Goal: Task Accomplishment & Management: Manage account settings

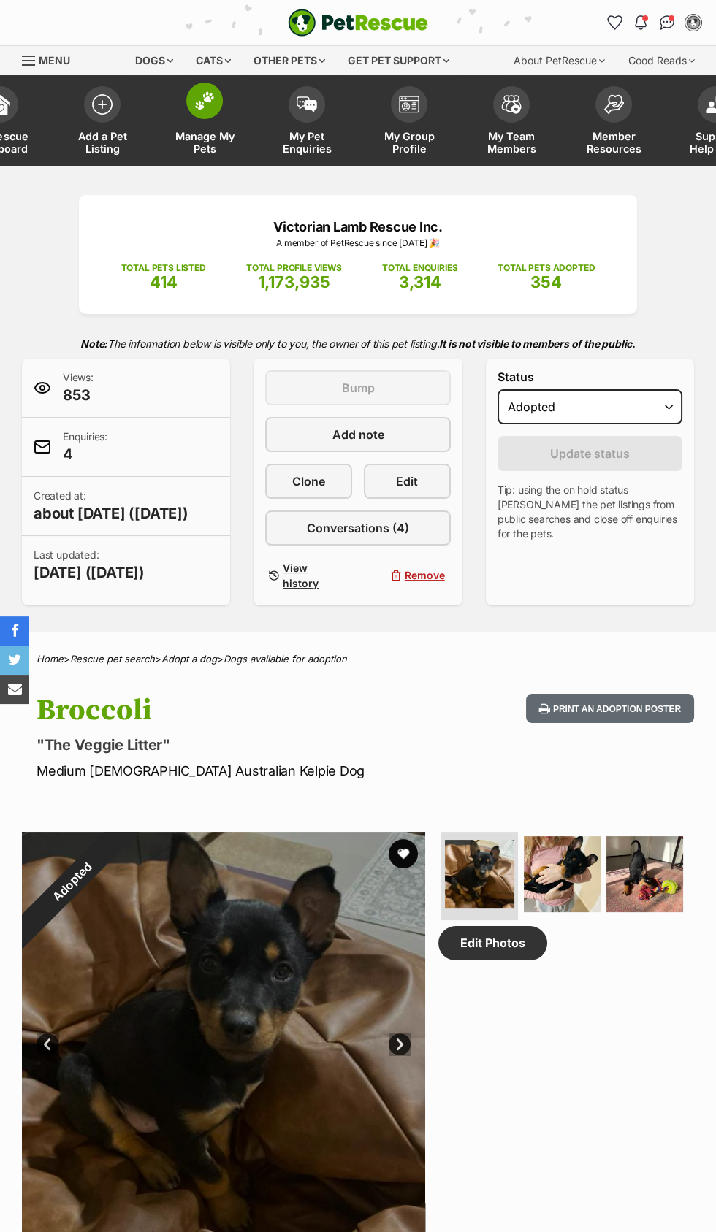
click at [194, 102] on img at bounding box center [204, 100] width 20 height 19
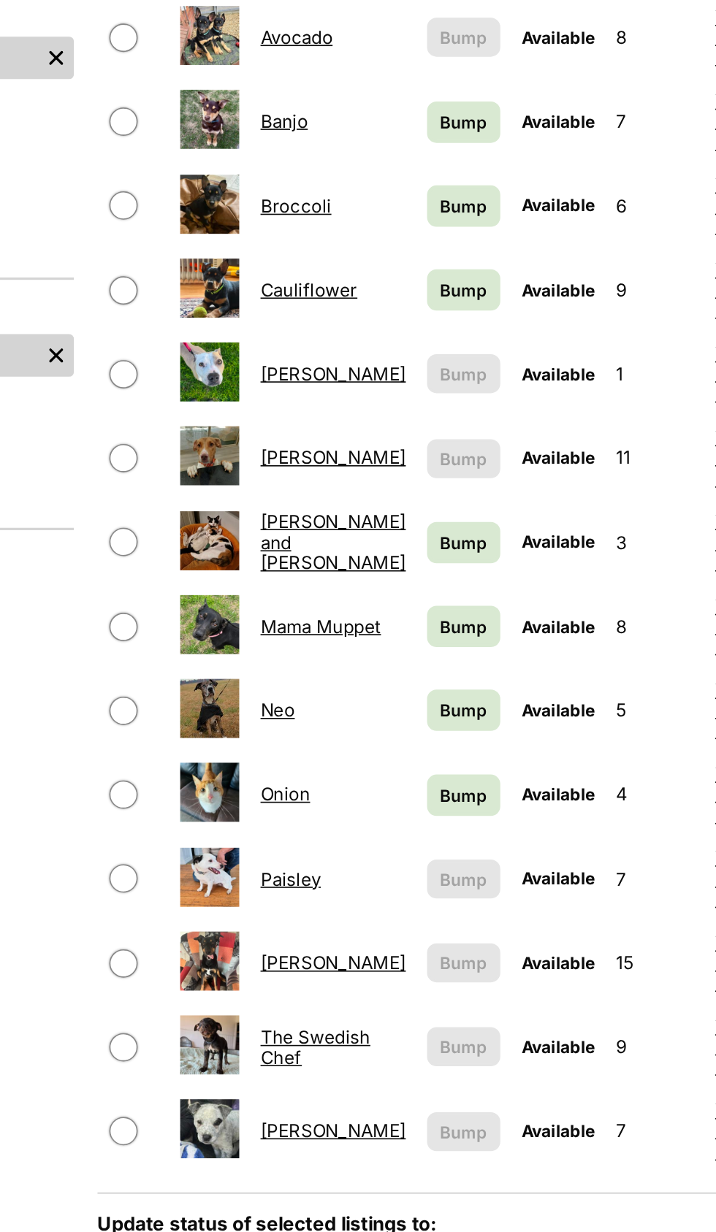
scroll to position [4, 0]
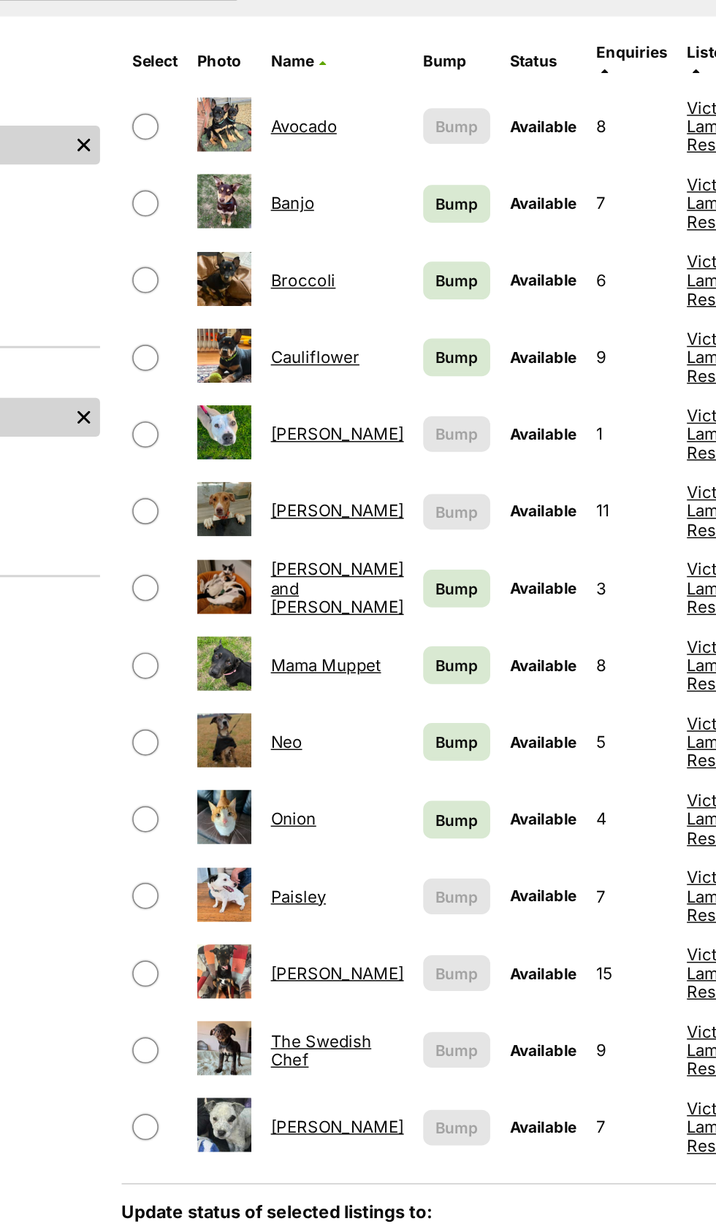
click at [225, 574] on input "checkbox" at bounding box center [229, 580] width 18 height 18
checkbox input "true"
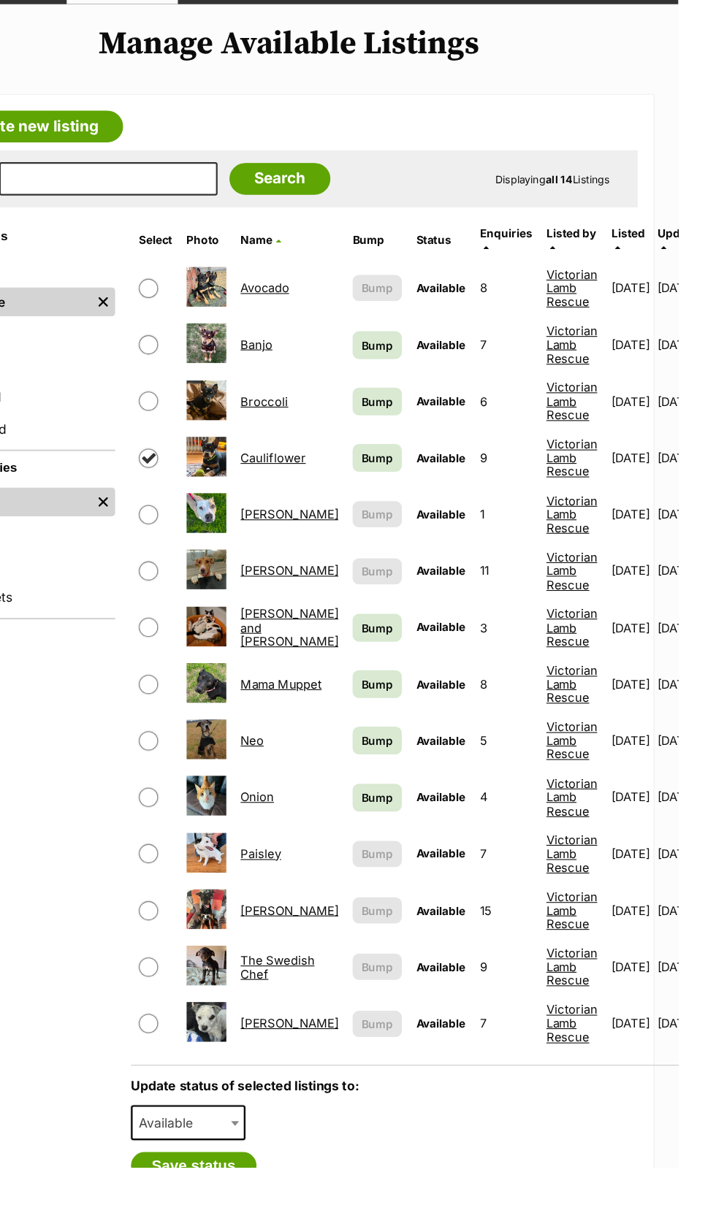
scroll to position [3, 0]
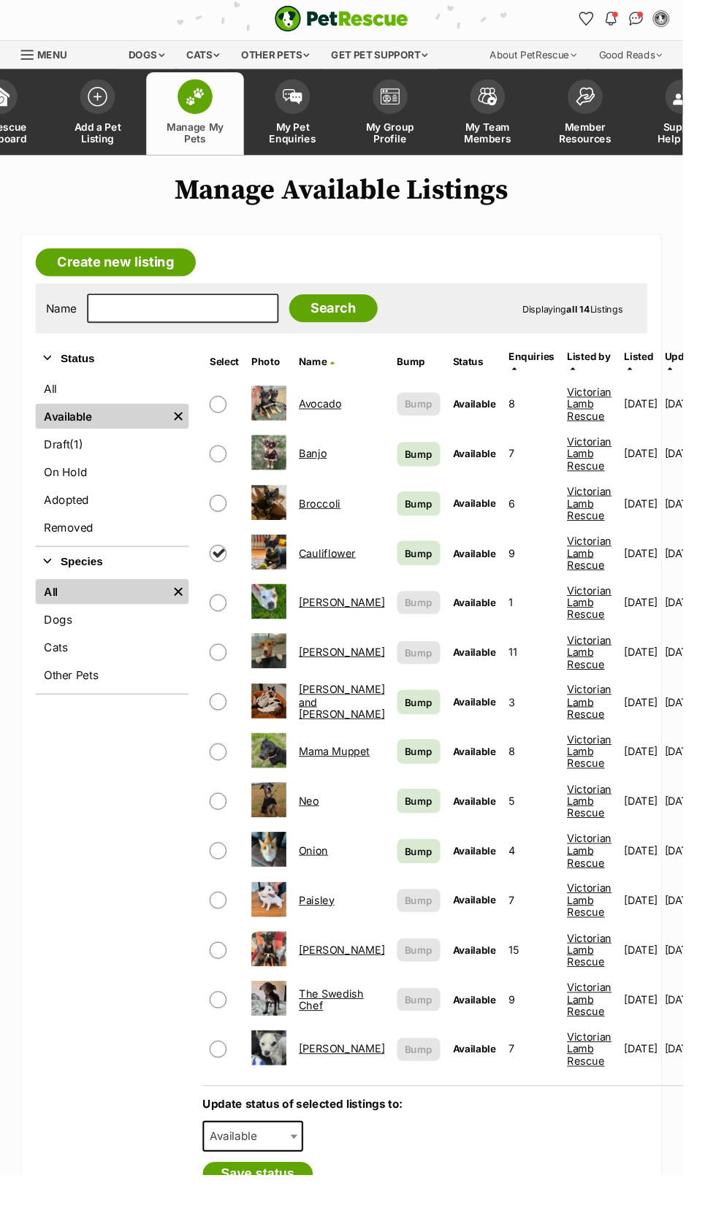
click at [290, 1185] on span "Available" at bounding box center [265, 1192] width 105 height 32
select select "rehomed"
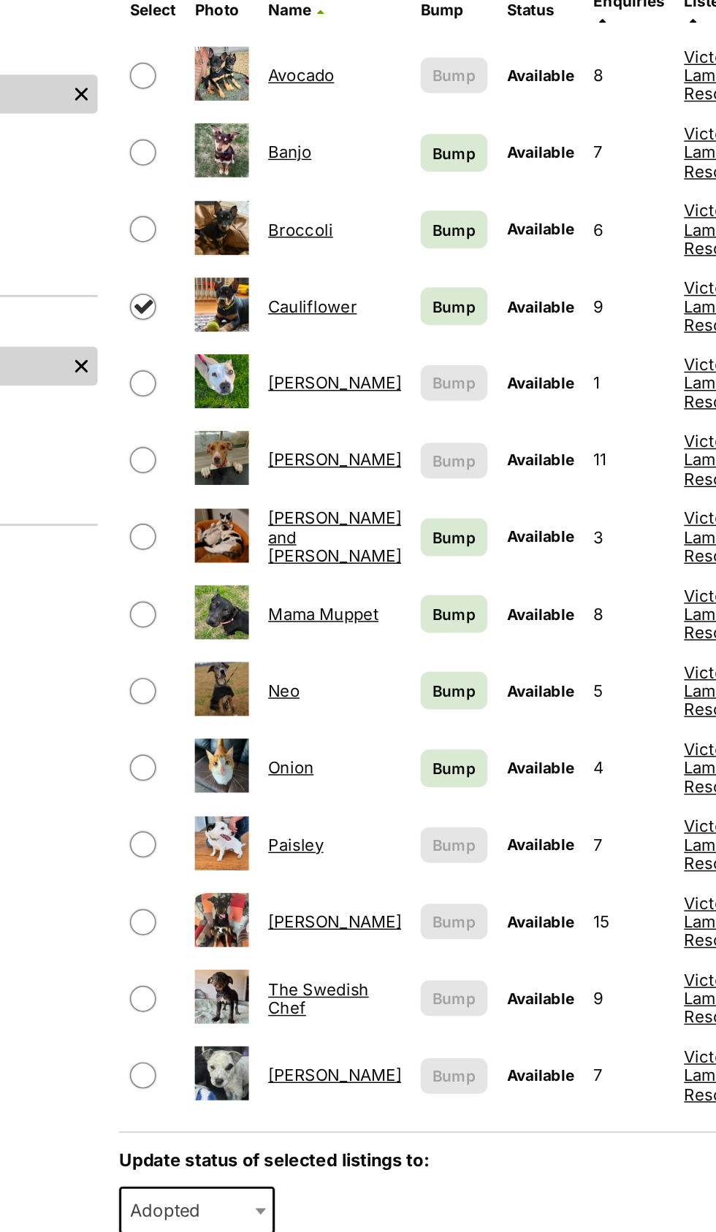
click at [266, 1230] on button "Save status" at bounding box center [270, 1234] width 115 height 25
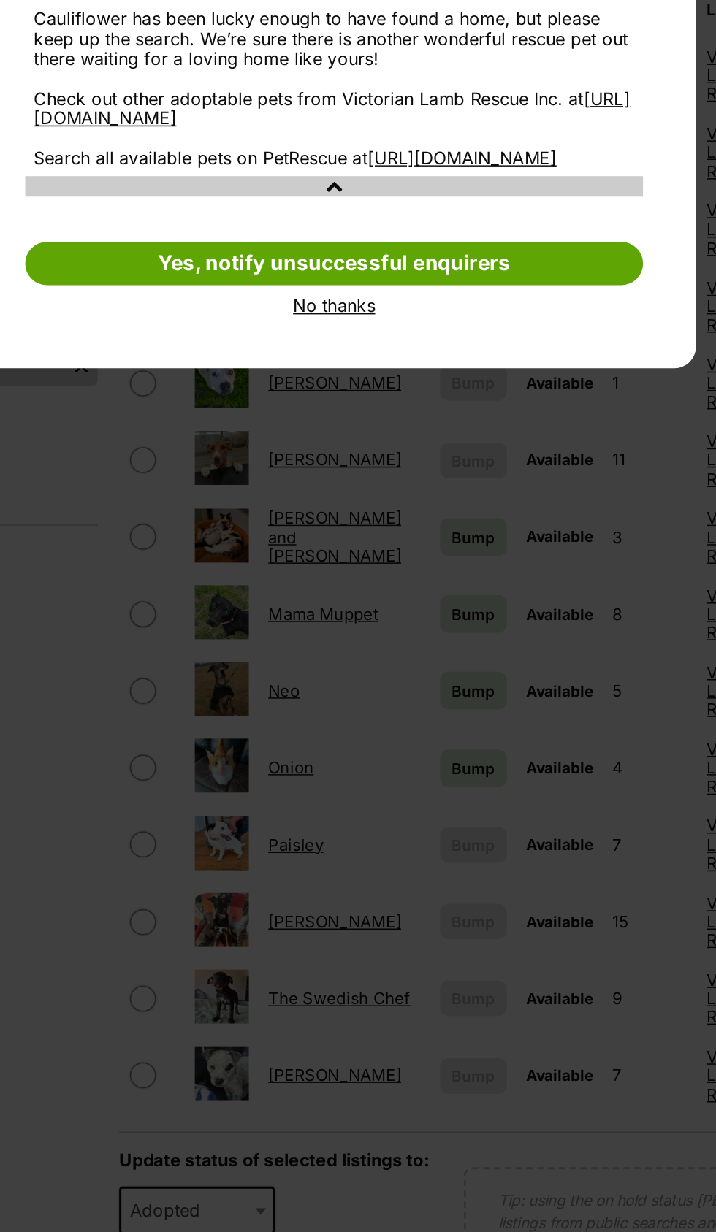
click at [351, 589] on link "No thanks" at bounding box center [358, 582] width 418 height 13
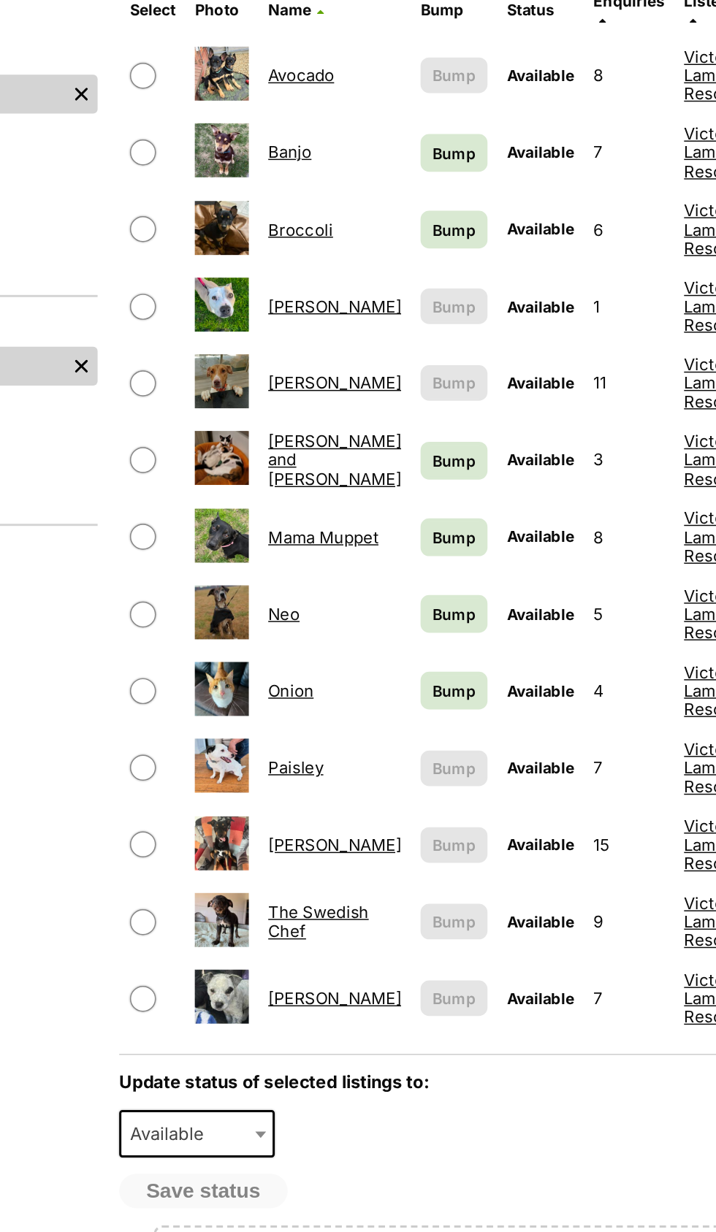
click at [232, 991] on input "checkbox" at bounding box center [229, 1000] width 18 height 18
checkbox input "true"
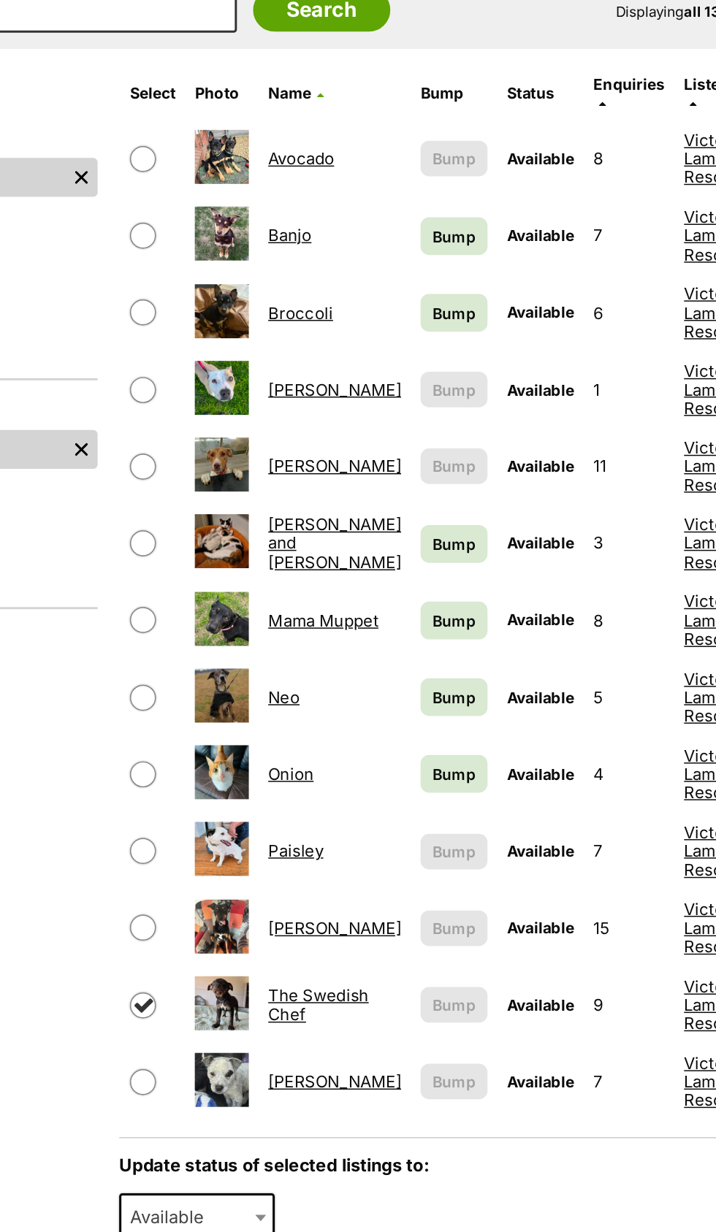
click at [227, 418] on input "checkbox" at bounding box center [229, 427] width 18 height 18
checkbox input "true"
click at [291, 1140] on span "Available" at bounding box center [265, 1143] width 105 height 32
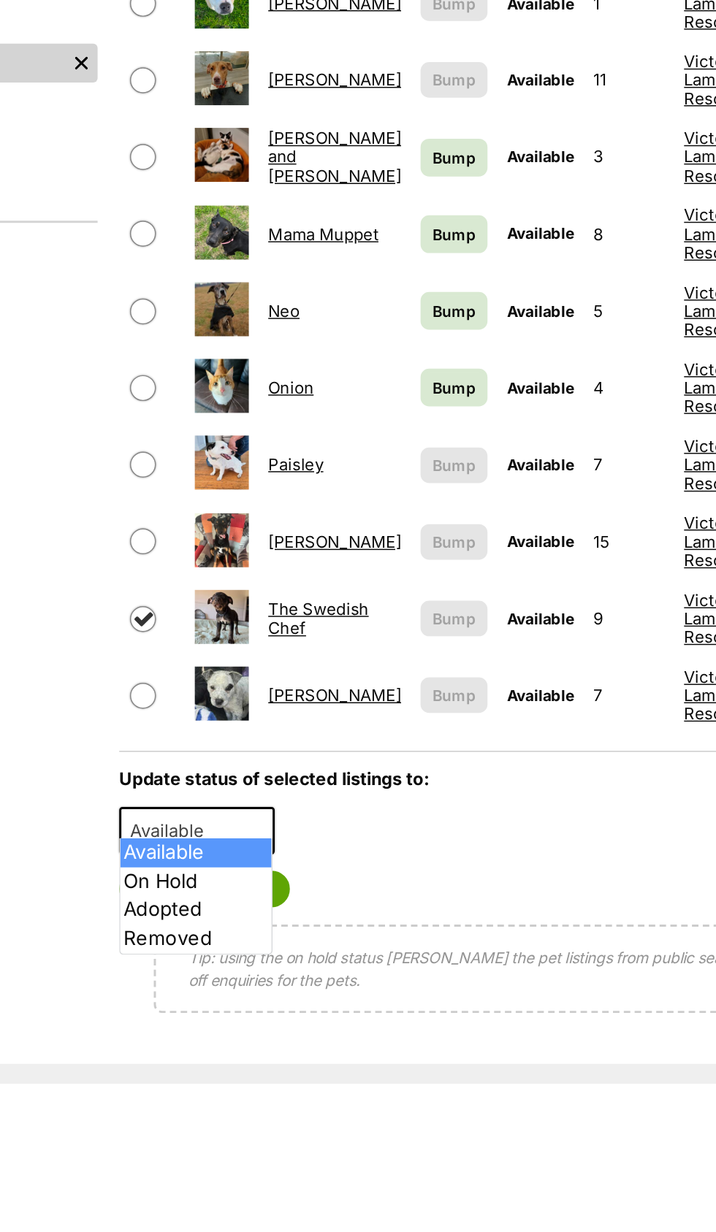
scroll to position [83, 0]
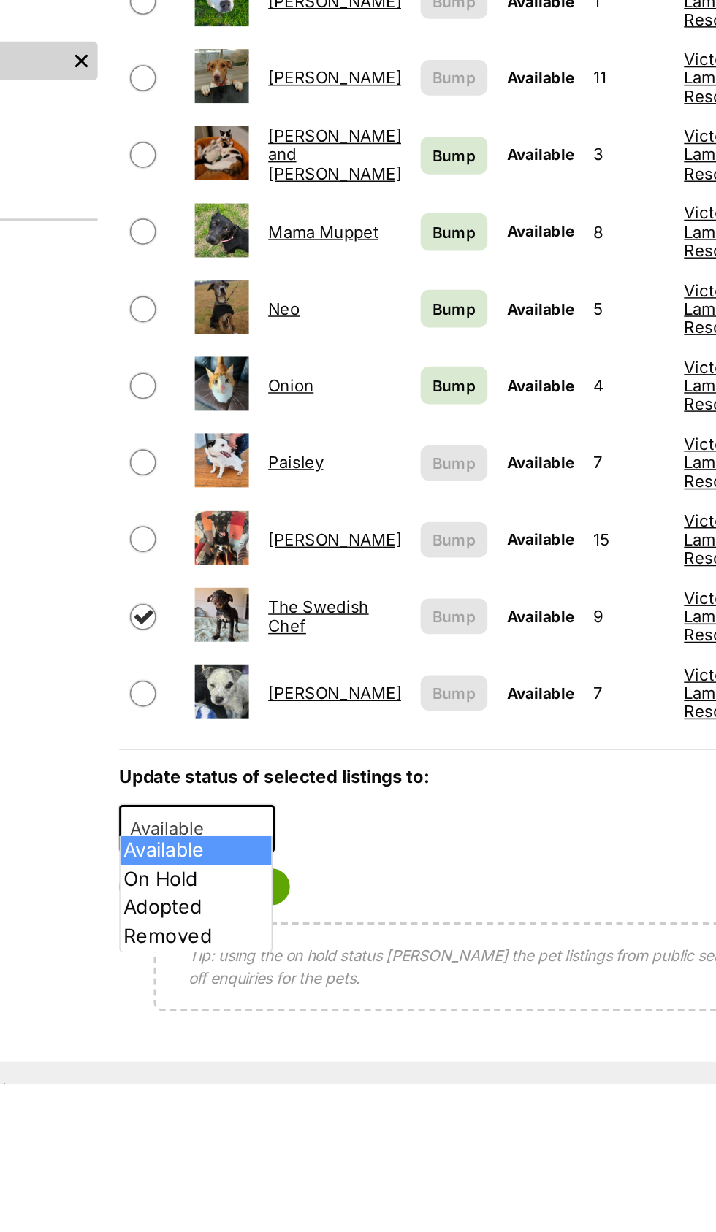
select select "rehomed"
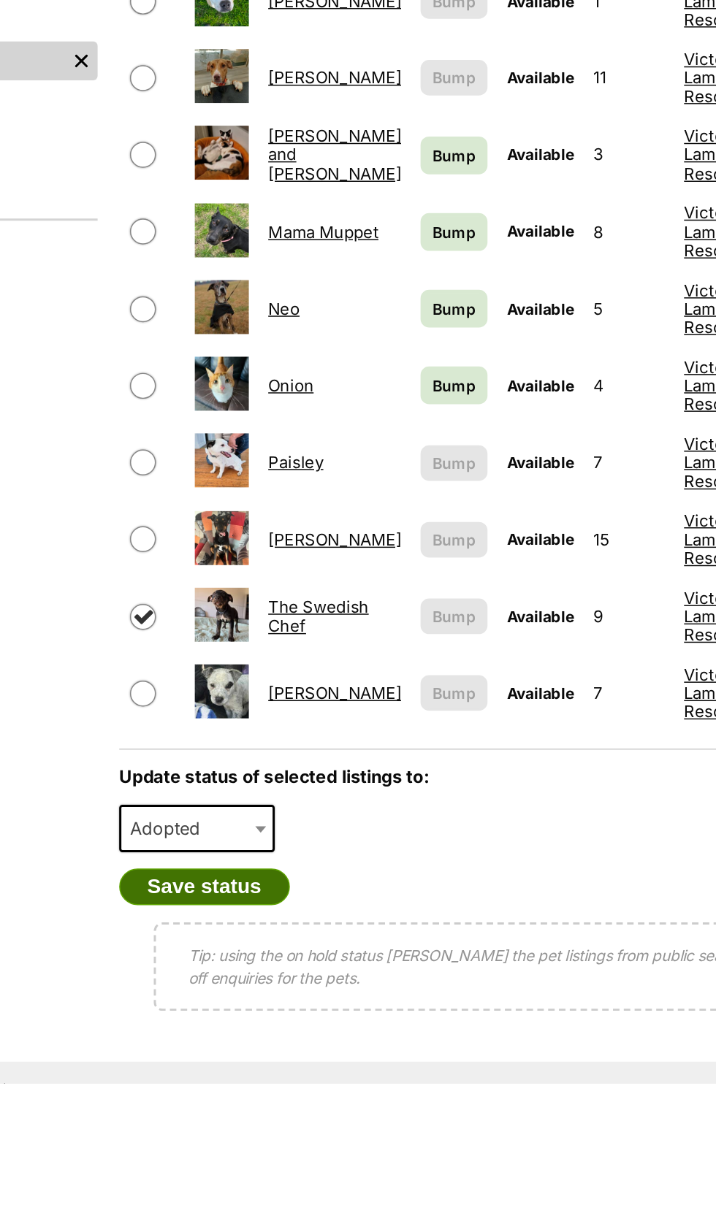
click at [294, 1090] on button "Save status" at bounding box center [270, 1099] width 115 height 25
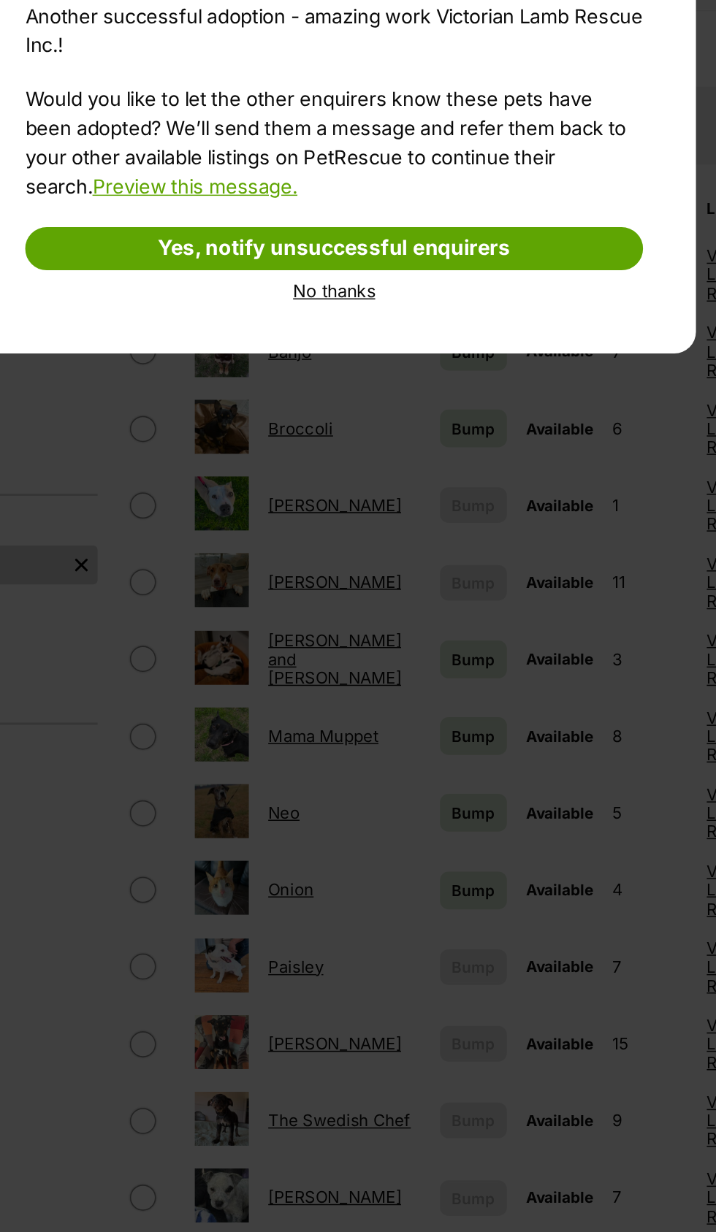
scroll to position [0, 0]
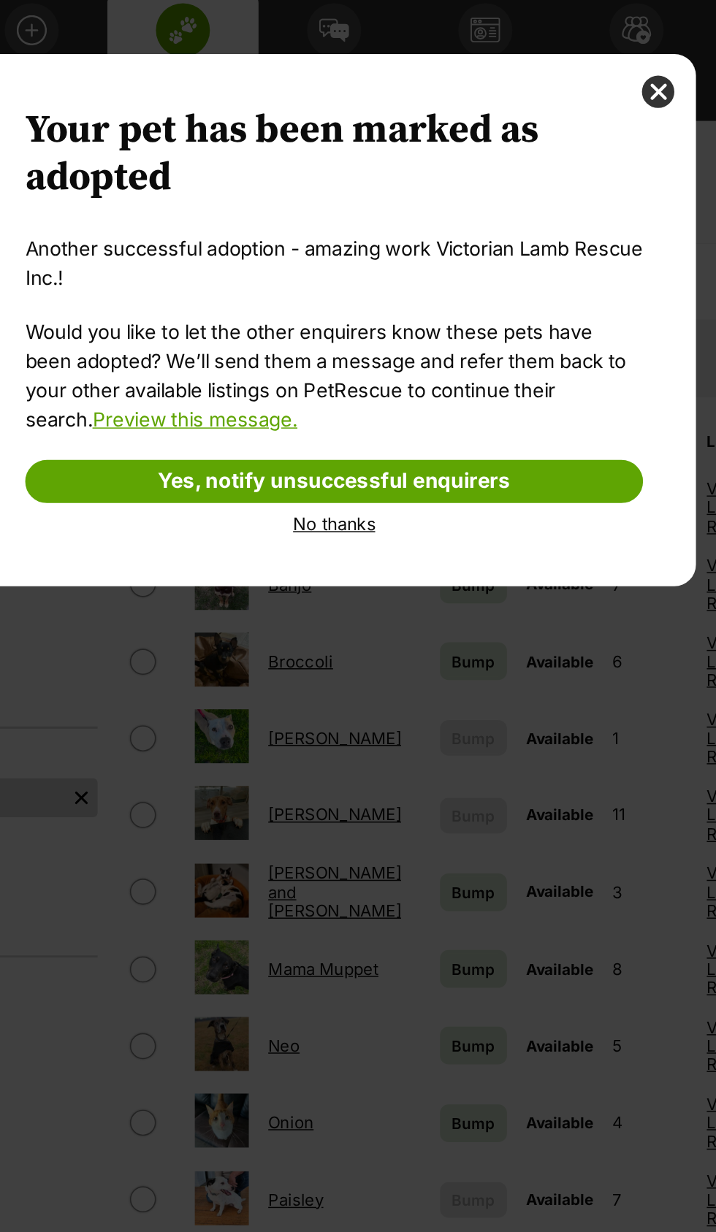
click at [349, 355] on link "No thanks" at bounding box center [358, 354] width 418 height 13
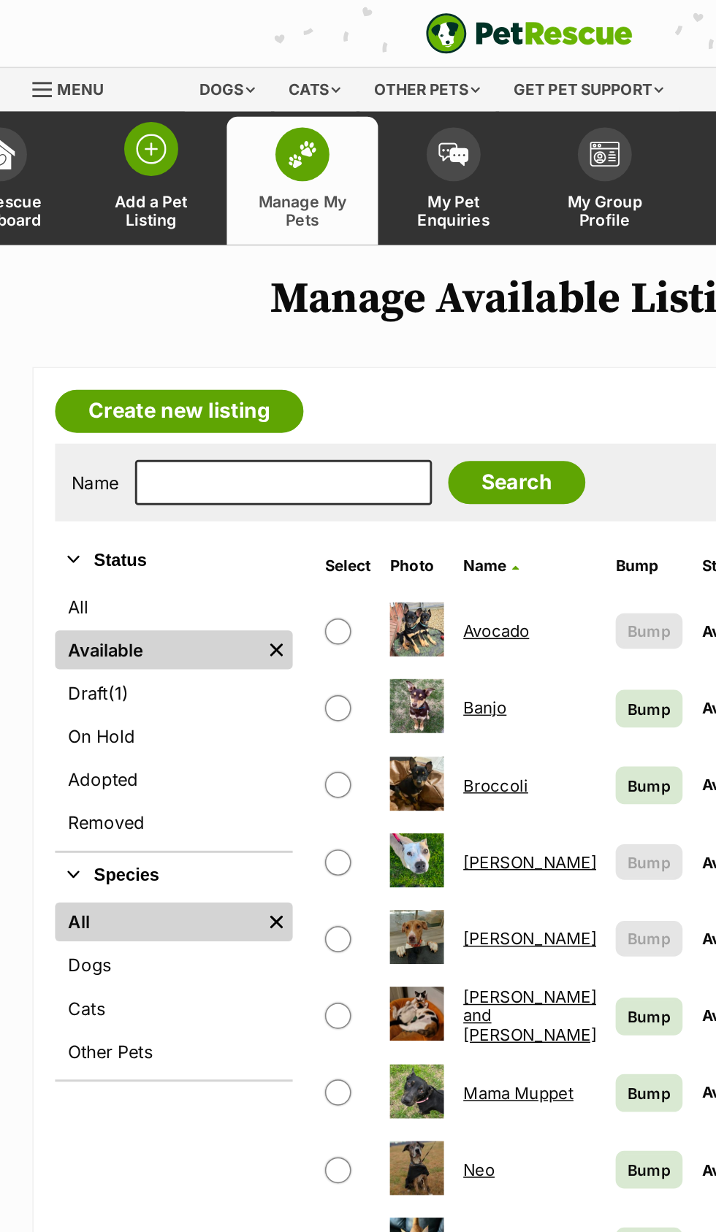
click at [93, 115] on span at bounding box center [102, 101] width 37 height 37
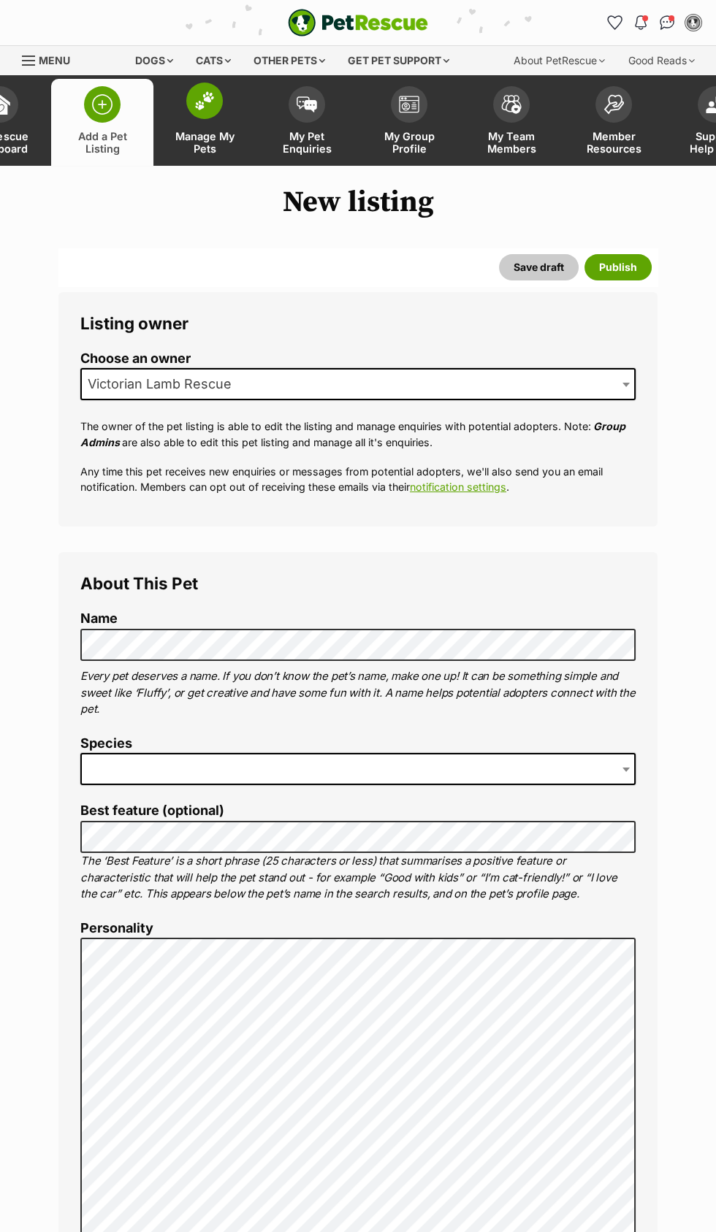
click at [178, 102] on link "Manage My Pets" at bounding box center [204, 122] width 102 height 87
